Goal: Task Accomplishment & Management: Use online tool/utility

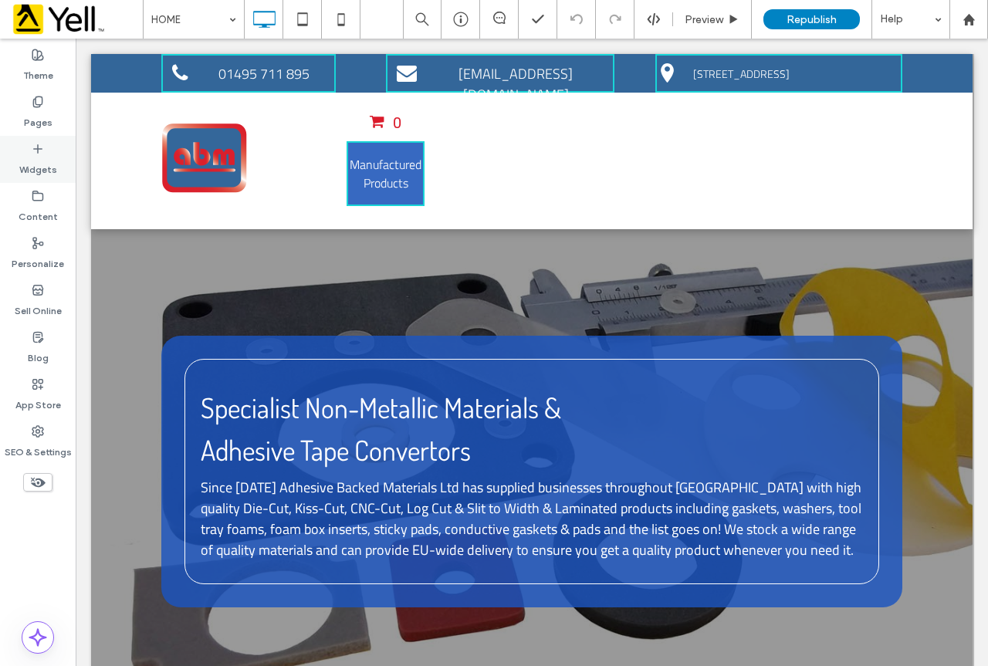
click at [32, 151] on icon at bounding box center [38, 149] width 12 height 12
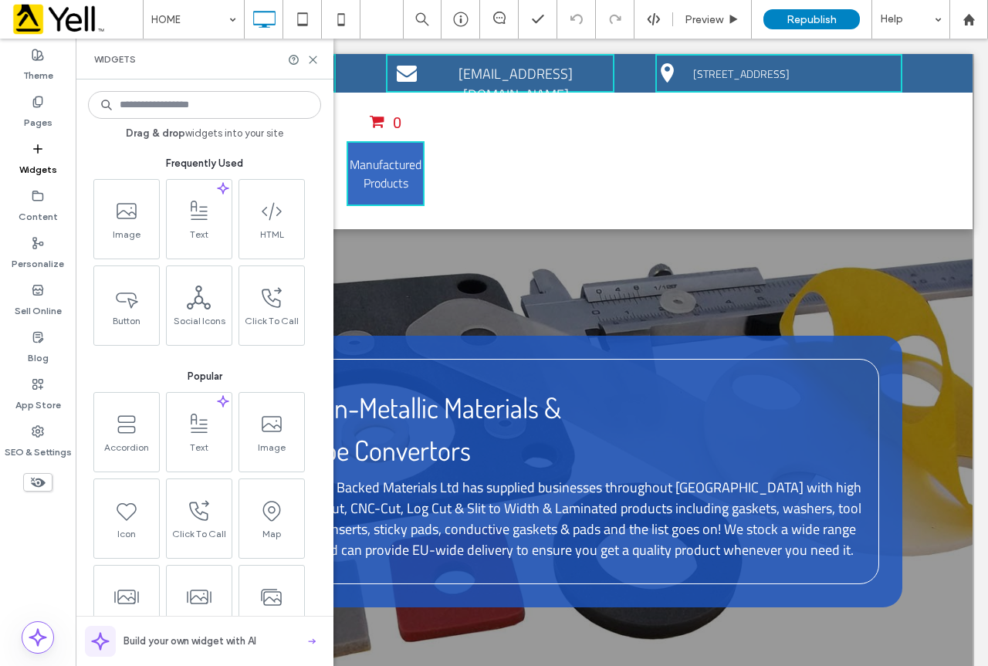
click at [204, 106] on input at bounding box center [204, 105] width 233 height 28
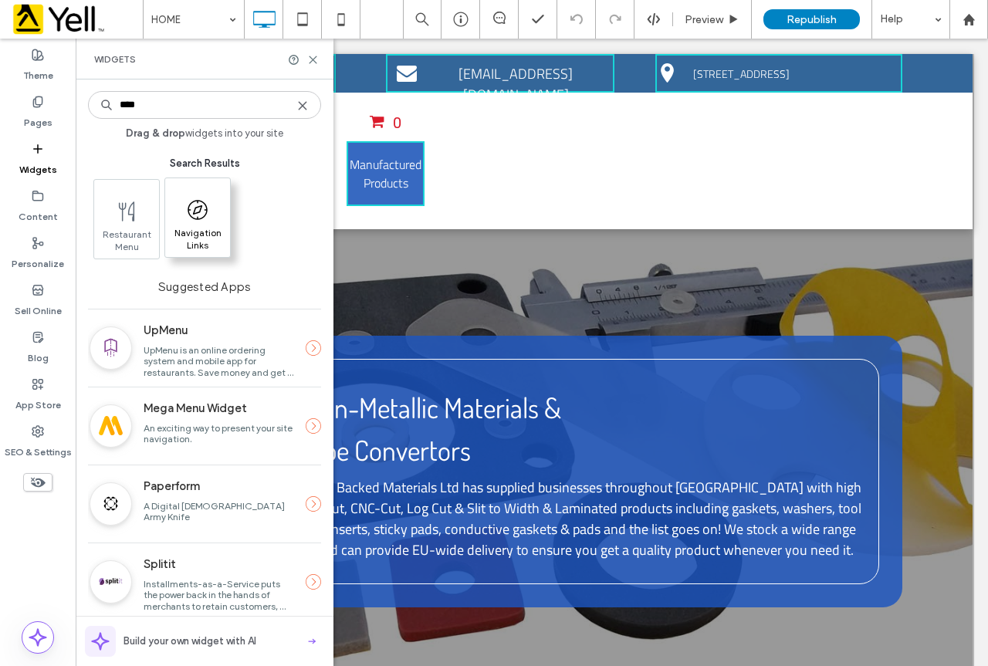
type input "****"
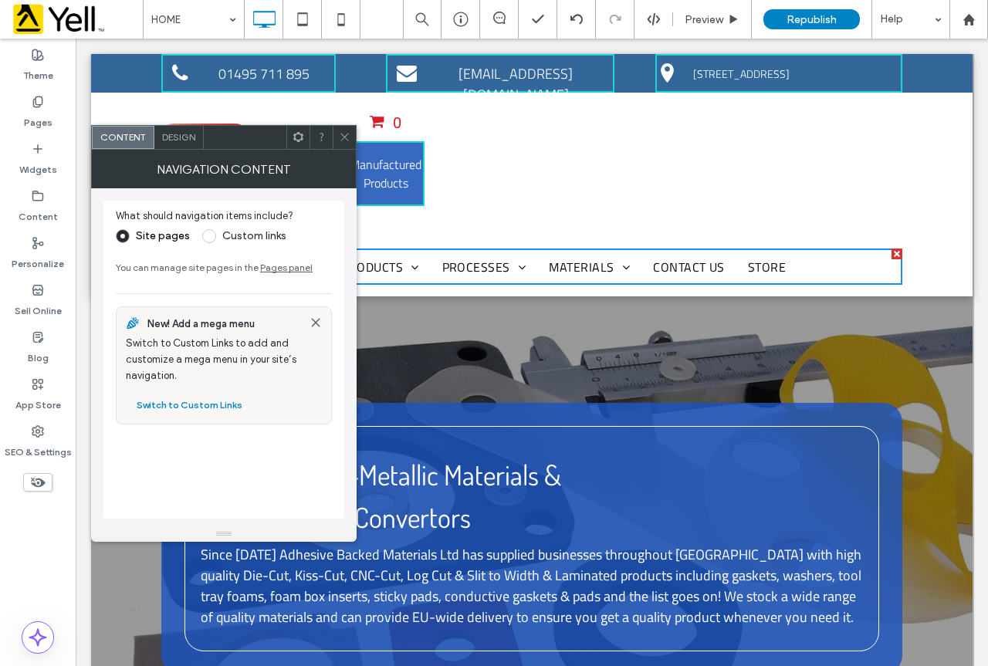
click at [345, 136] on icon at bounding box center [345, 137] width 12 height 12
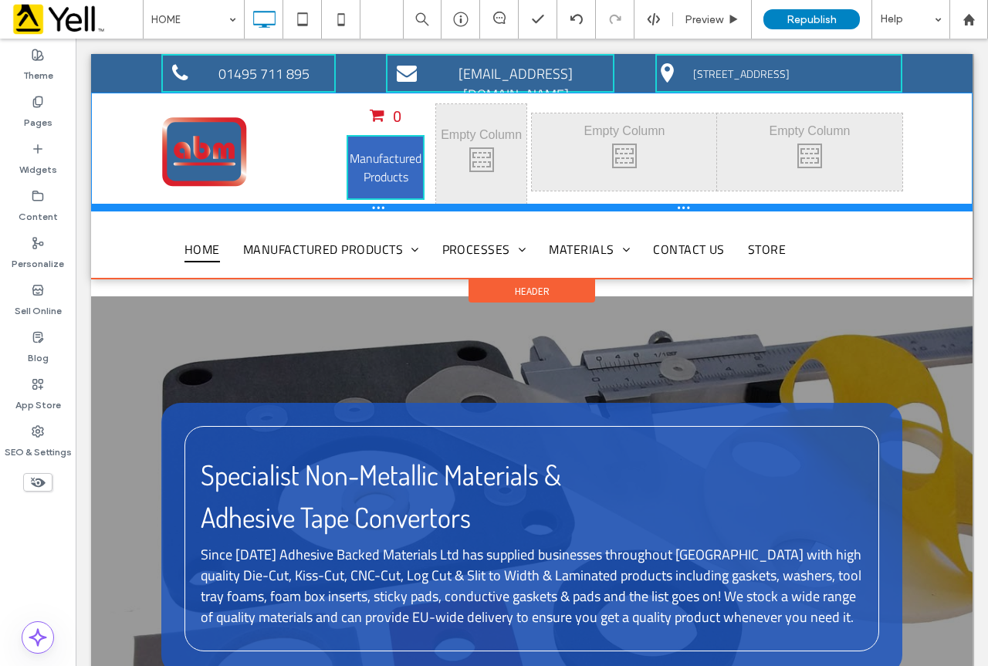
drag, startPoint x: 667, startPoint y: 226, endPoint x: 752, endPoint y: 227, distance: 84.9
click at [676, 188] on div "Click To Paste Click To Paste 0 Manufactured Products Click To Paste Click To P…" at bounding box center [532, 152] width 882 height 119
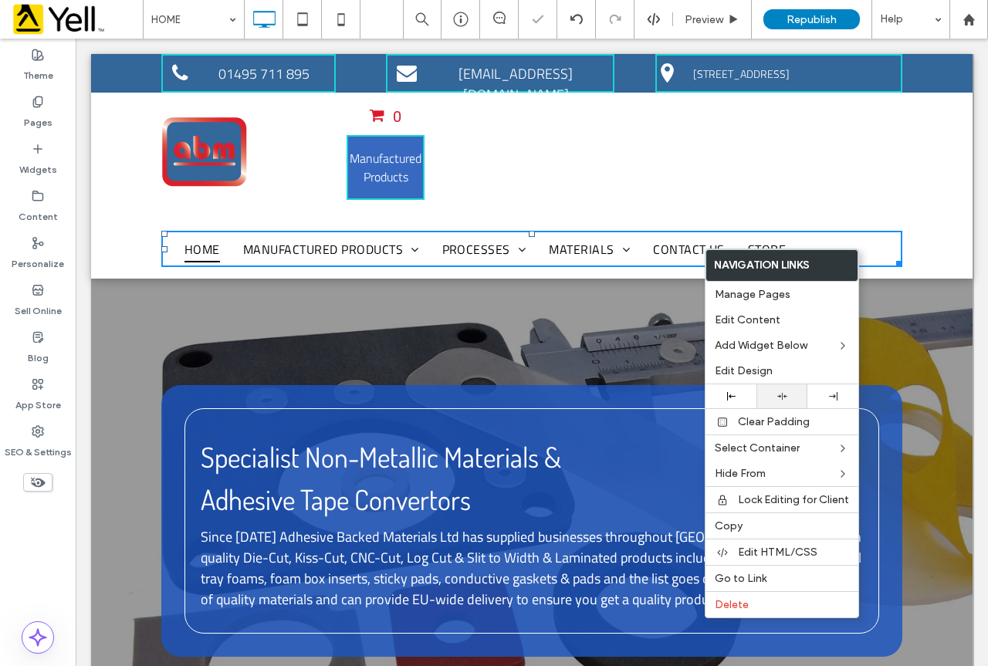
click at [784, 396] on icon at bounding box center [783, 396] width 10 height 10
click at [939, 255] on div "Click To Paste Click To Paste HOME MANUFACTURED PRODUCTS GASKETS PRESENTATION B…" at bounding box center [532, 245] width 882 height 67
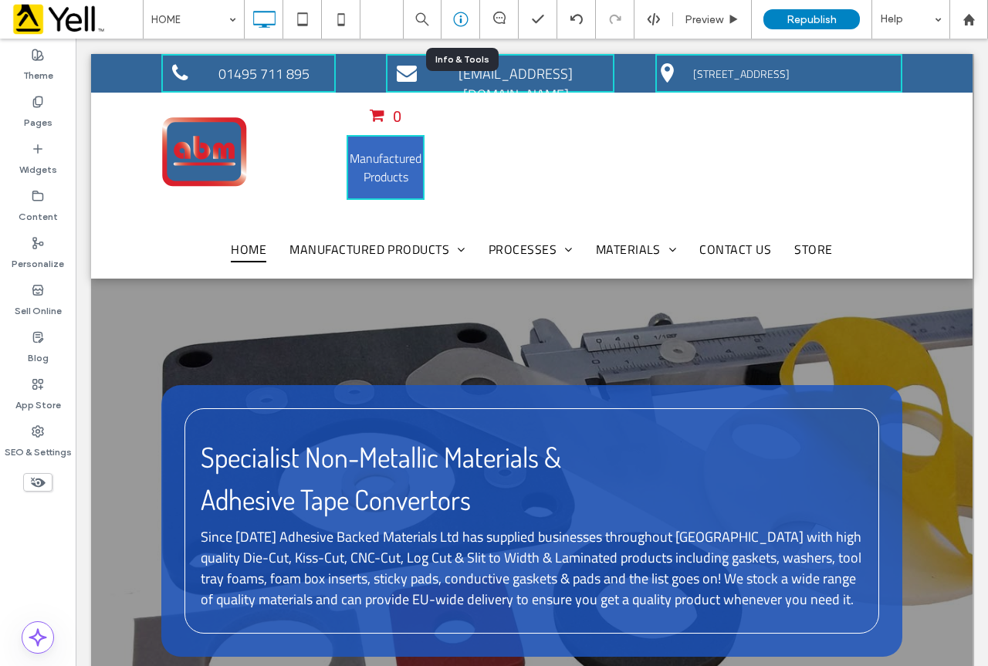
click at [458, 19] on icon at bounding box center [460, 19] width 15 height 15
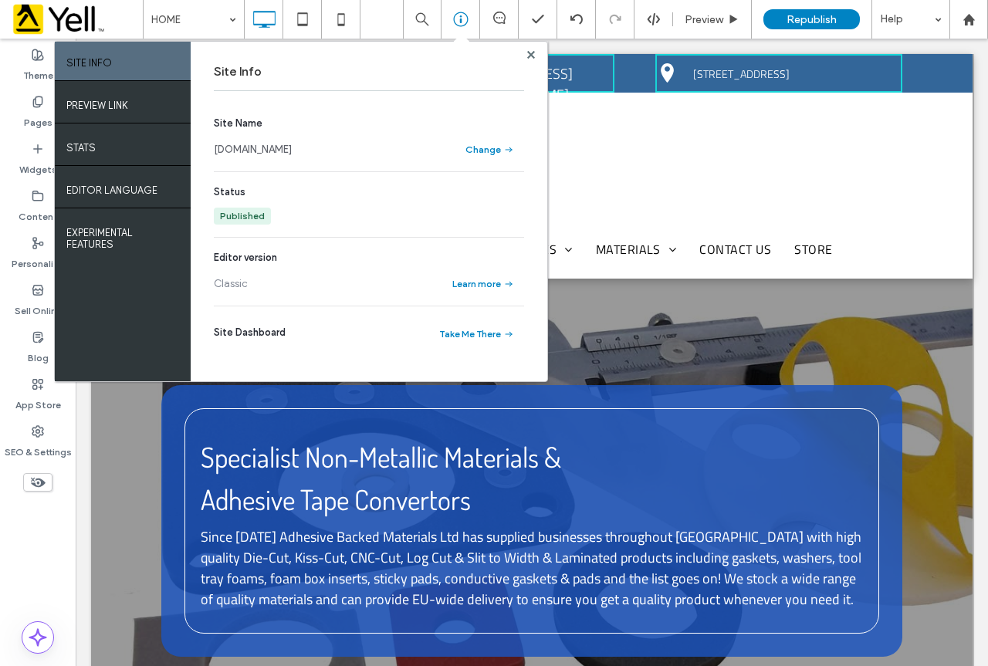
click at [281, 149] on link "[DOMAIN_NAME]" at bounding box center [253, 149] width 78 height 15
click at [534, 56] on use at bounding box center [531, 54] width 8 height 8
